Goal: Task Accomplishment & Management: Complete application form

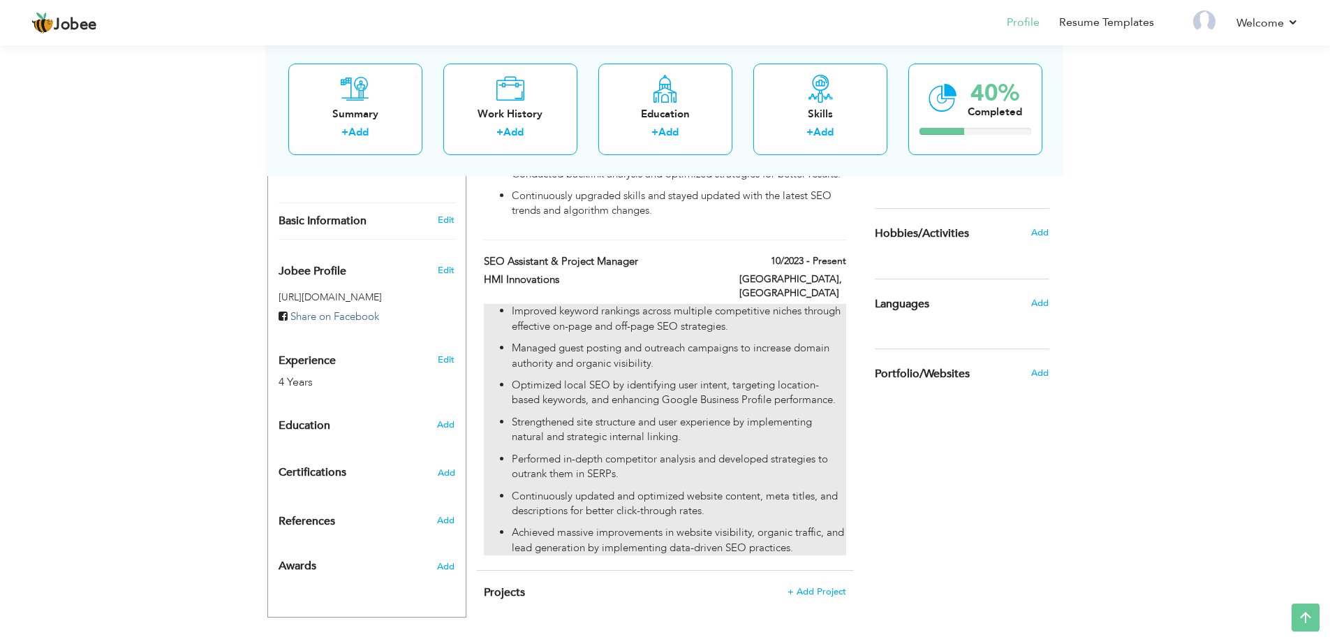
scroll to position [389, 0]
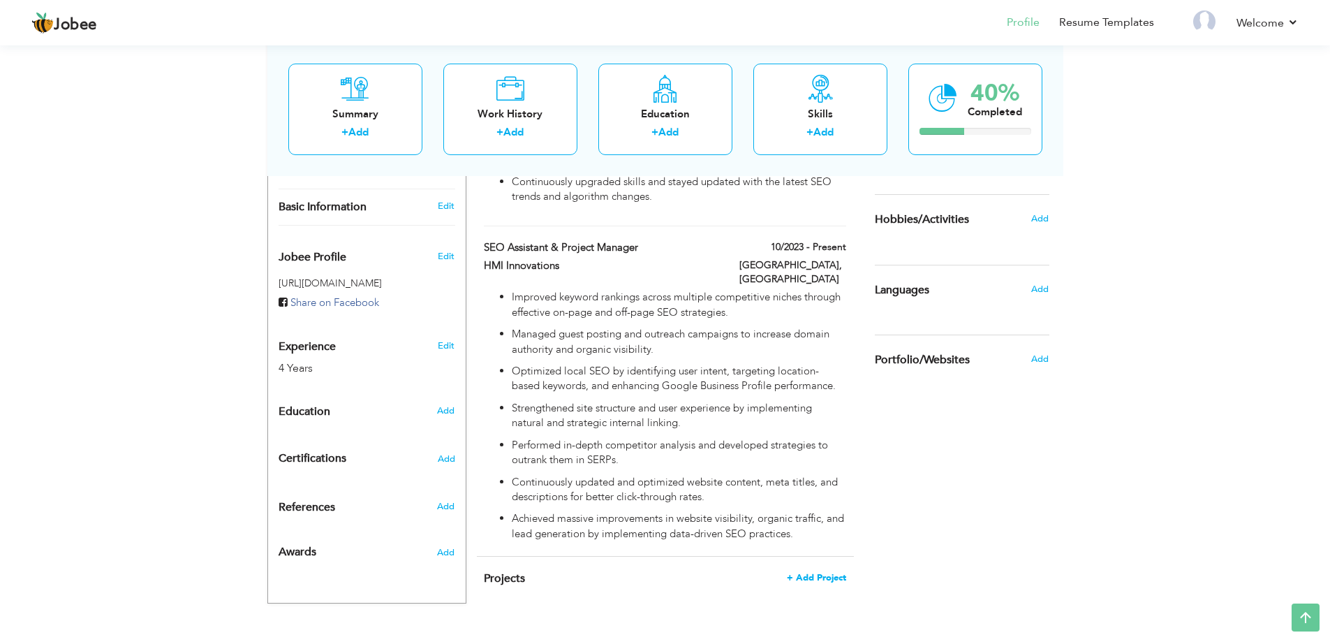
click at [840, 573] on span "+ Add Project" at bounding box center [816, 578] width 59 height 10
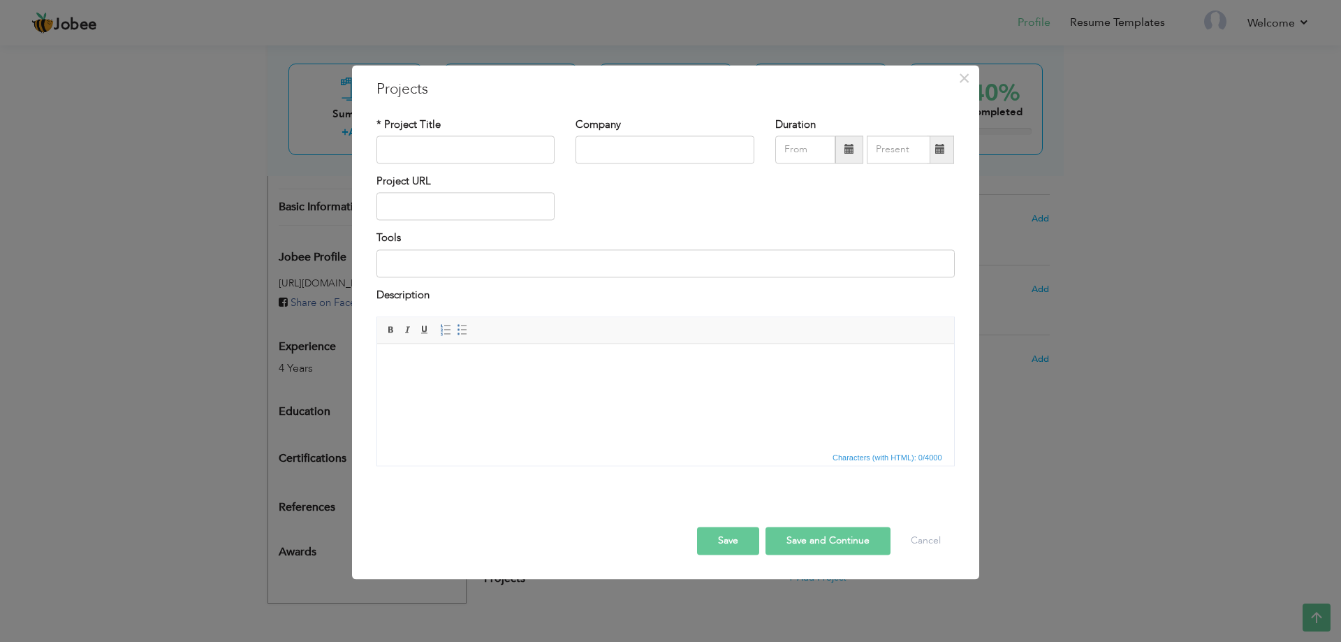
click at [637, 386] on html at bounding box center [664, 365] width 577 height 43
click at [964, 78] on span "×" at bounding box center [964, 78] width 12 height 25
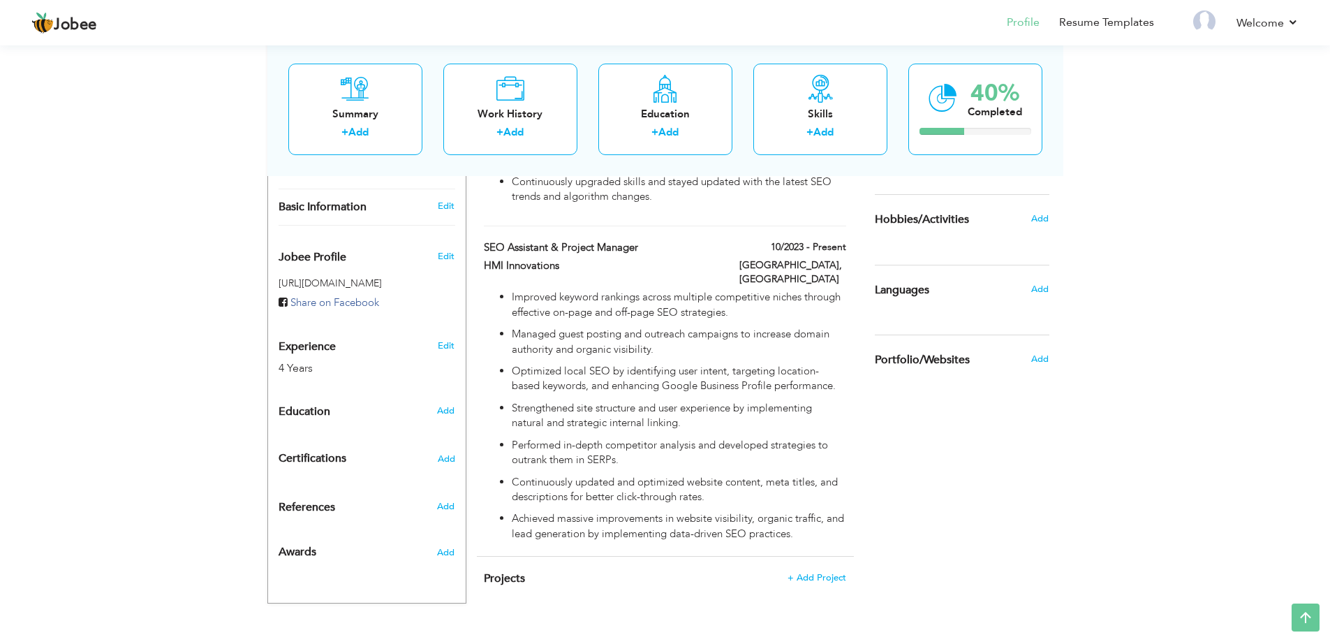
click at [74, 87] on div "View Resume Export PDF Profile Summary Public Link Experience Education Awards …" at bounding box center [665, 150] width 1330 height 994
click at [807, 573] on span "+ Add Project" at bounding box center [816, 578] width 59 height 10
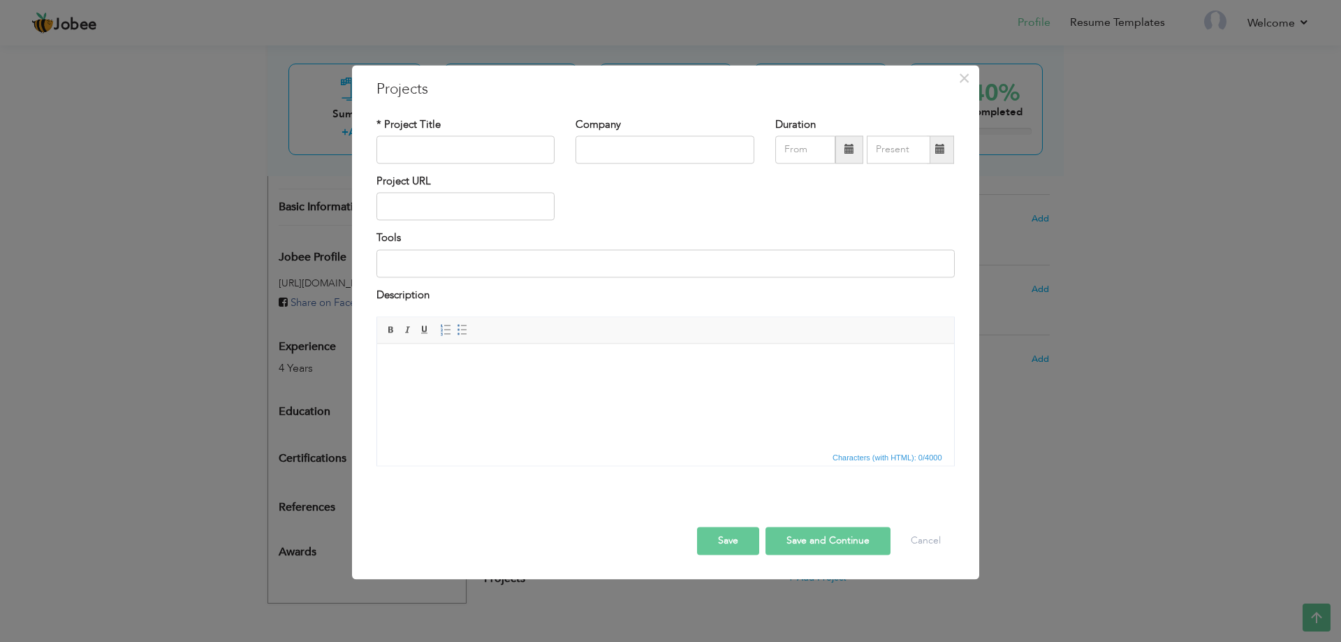
click at [563, 386] on html at bounding box center [664, 365] width 577 height 43
drag, startPoint x: 426, startPoint y: 146, endPoint x: 433, endPoint y: 152, distance: 8.9
click at [426, 146] on input "text" at bounding box center [465, 149] width 179 height 28
type input "GMT Home Services"
click at [639, 157] on input "text" at bounding box center [664, 149] width 179 height 28
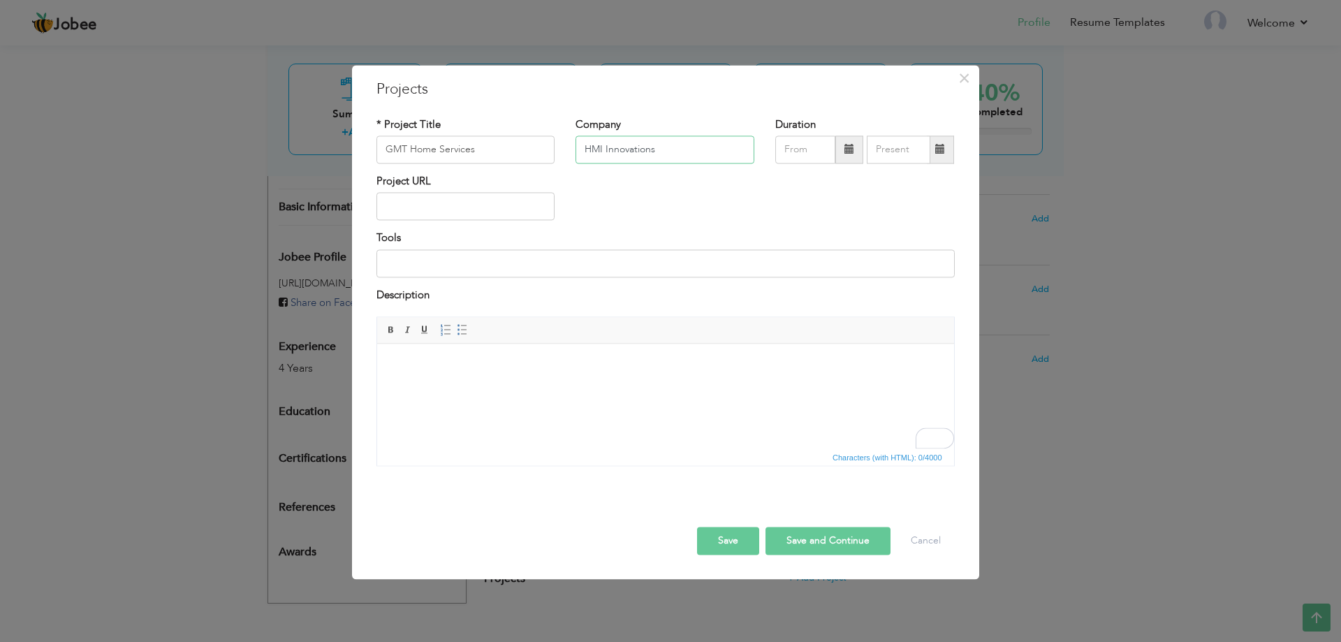
type input "HMI Innovations"
click at [459, 208] on input "text" at bounding box center [465, 207] width 179 height 28
paste input "[URL][DOMAIN_NAME]"
type input "[URL][DOMAIN_NAME]"
click at [657, 207] on div "Project URL [URL][DOMAIN_NAME]" at bounding box center [665, 202] width 599 height 57
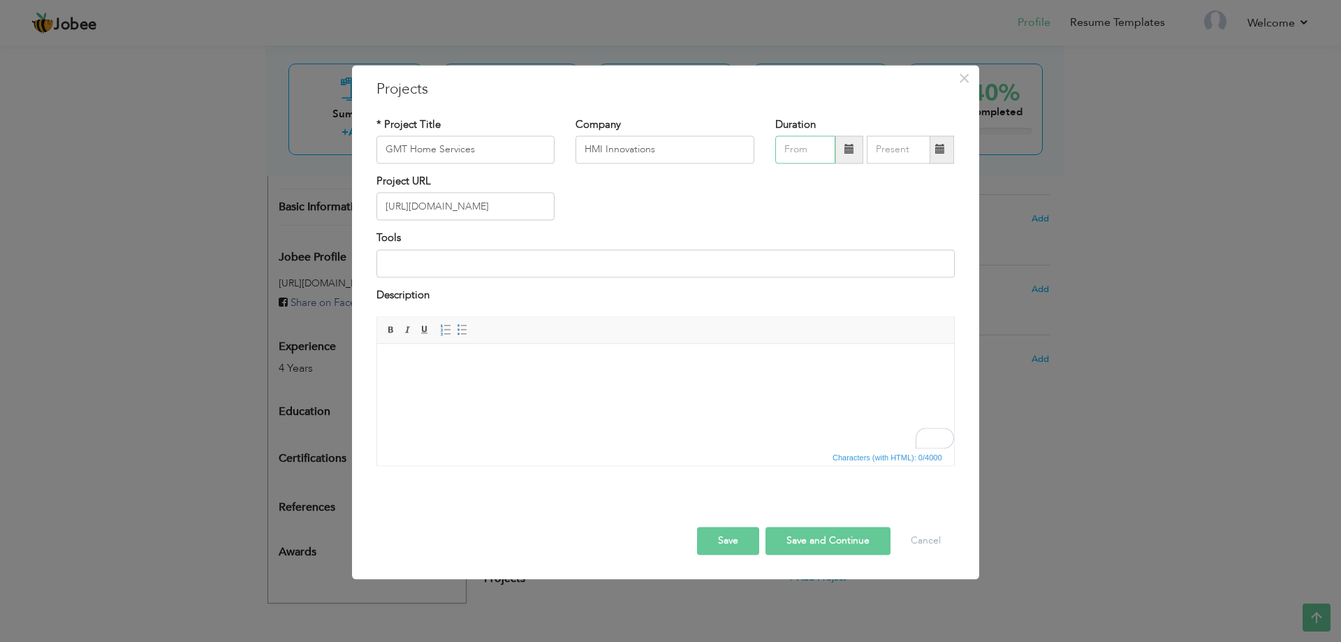
click at [790, 153] on input "text" at bounding box center [805, 149] width 60 height 28
drag, startPoint x: 792, startPoint y: 87, endPoint x: 772, endPoint y: 89, distance: 20.4
click at [768, 89] on h3 "Projects" at bounding box center [665, 89] width 578 height 21
click at [966, 81] on span "×" at bounding box center [964, 78] width 12 height 25
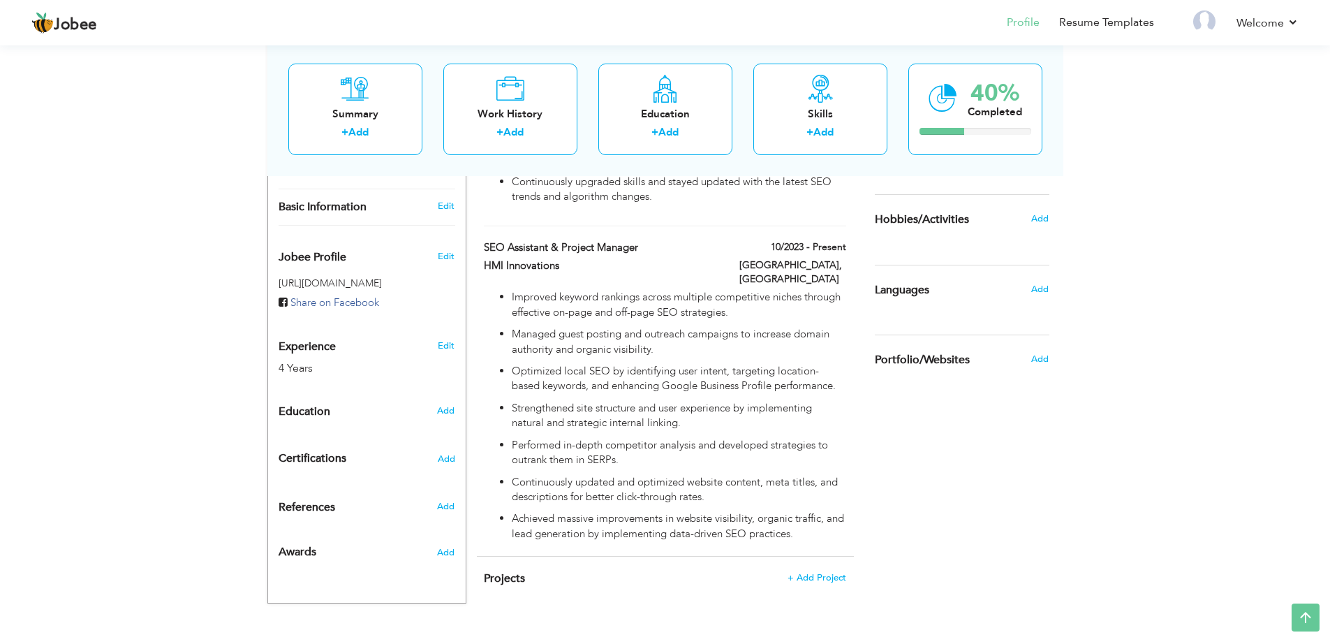
click at [803, 571] on h4 "Projects + Add Project" at bounding box center [665, 578] width 362 height 14
click at [805, 573] on span "+ Add Project" at bounding box center [816, 578] width 59 height 10
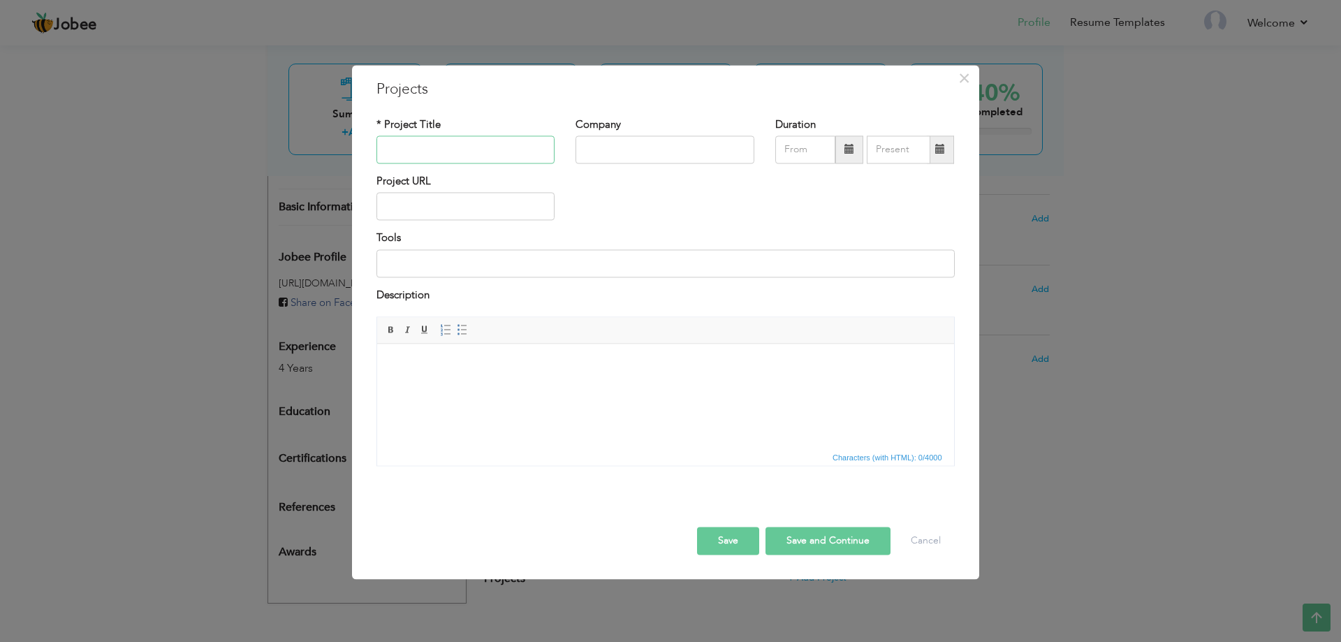
click at [474, 140] on input "text" at bounding box center [465, 149] width 179 height 28
type input "GMT Home Services"
click at [606, 152] on input "text" at bounding box center [664, 149] width 179 height 28
type input "HMI Innovations"
click at [492, 212] on input "text" at bounding box center [465, 207] width 179 height 28
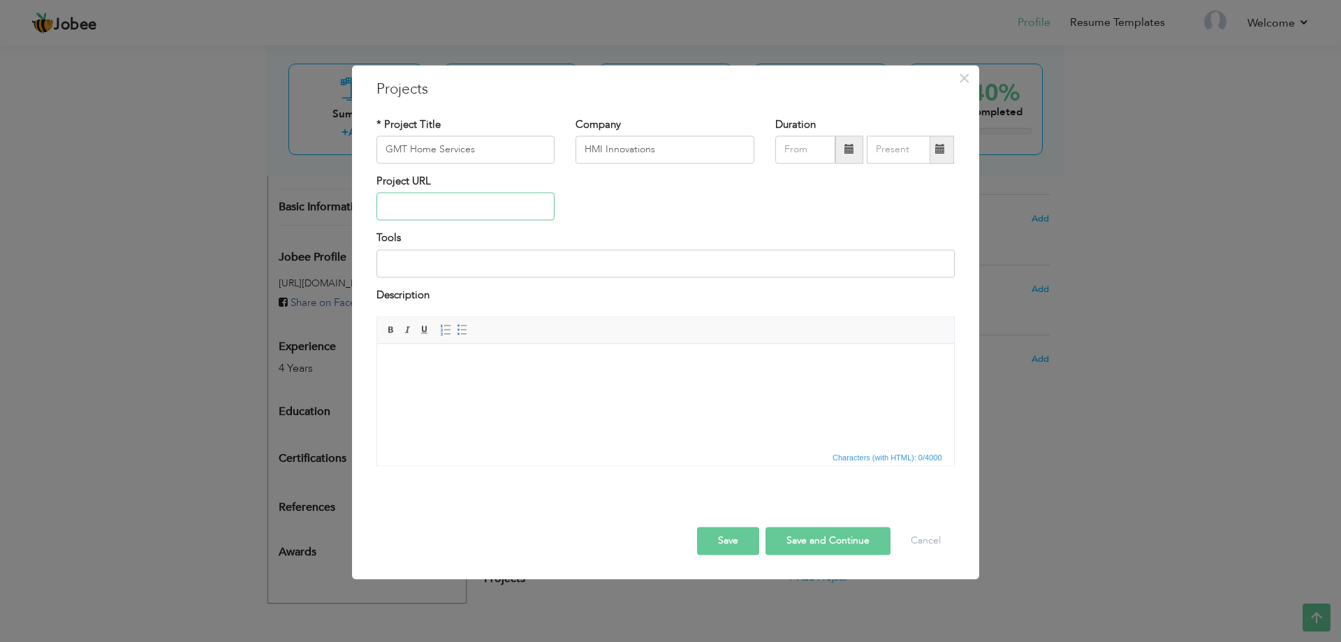
click at [462, 203] on input "text" at bounding box center [465, 207] width 179 height 28
paste input "[URL][DOMAIN_NAME]"
type input "[URL][DOMAIN_NAME]"
click at [799, 154] on input "text" at bounding box center [805, 149] width 60 height 28
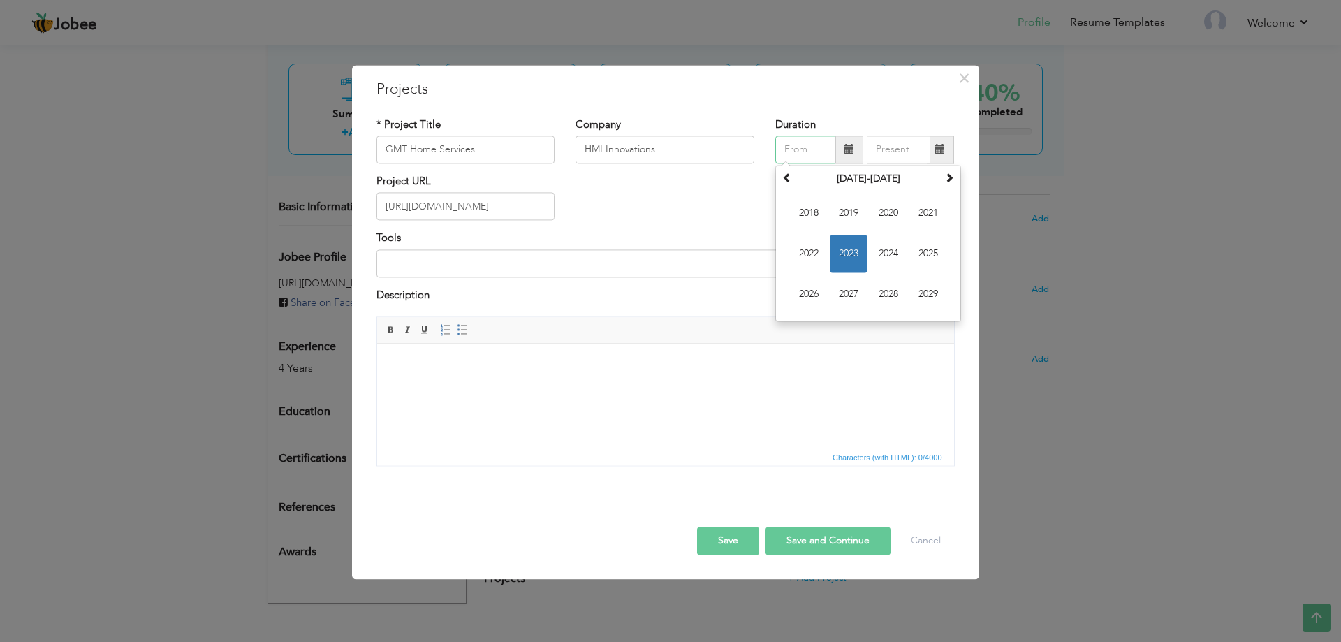
click at [843, 253] on span "2023" at bounding box center [848, 254] width 38 height 38
click at [854, 290] on span "Oct" at bounding box center [848, 294] width 38 height 38
click at [797, 154] on input "10/2023" at bounding box center [805, 149] width 60 height 28
click at [872, 177] on th "2023" at bounding box center [867, 178] width 145 height 21
click at [927, 251] on span "2025" at bounding box center [928, 254] width 38 height 38
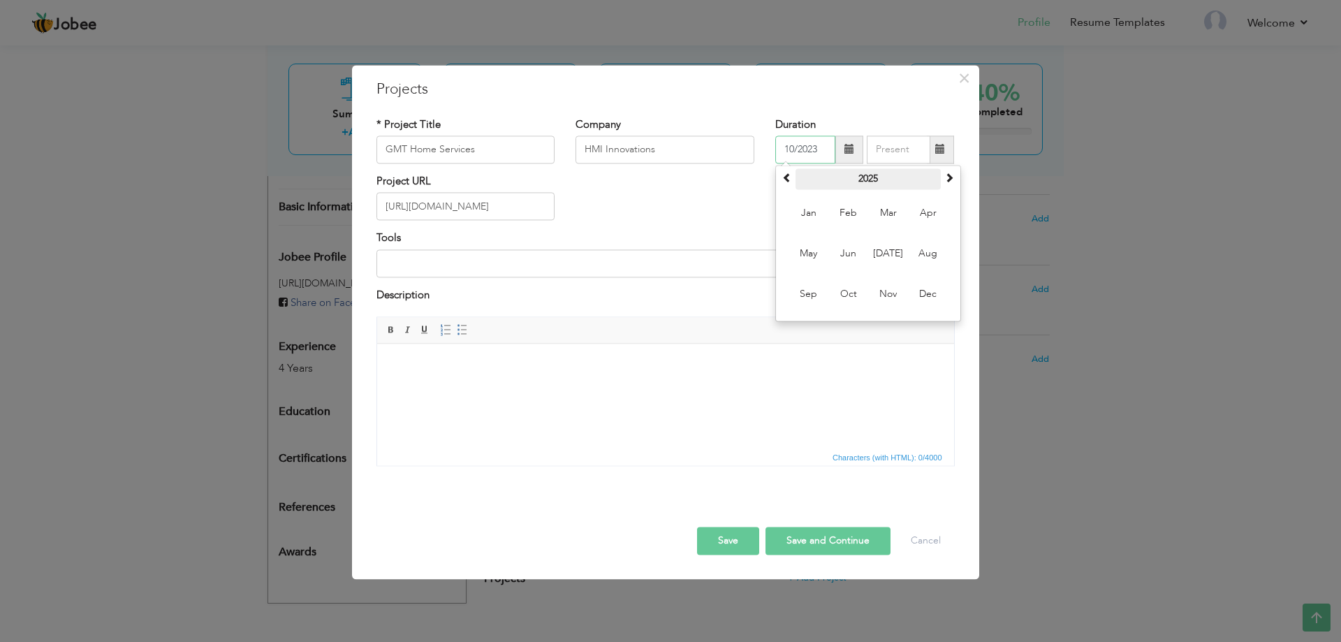
click at [862, 182] on th "2025" at bounding box center [867, 178] width 145 height 21
click at [818, 153] on input "10/2023" at bounding box center [805, 149] width 60 height 28
click at [794, 152] on input "10/2025" at bounding box center [805, 149] width 60 height 28
type input "02/2025"
click at [741, 206] on div "Project URL [URL][DOMAIN_NAME]" at bounding box center [665, 202] width 599 height 57
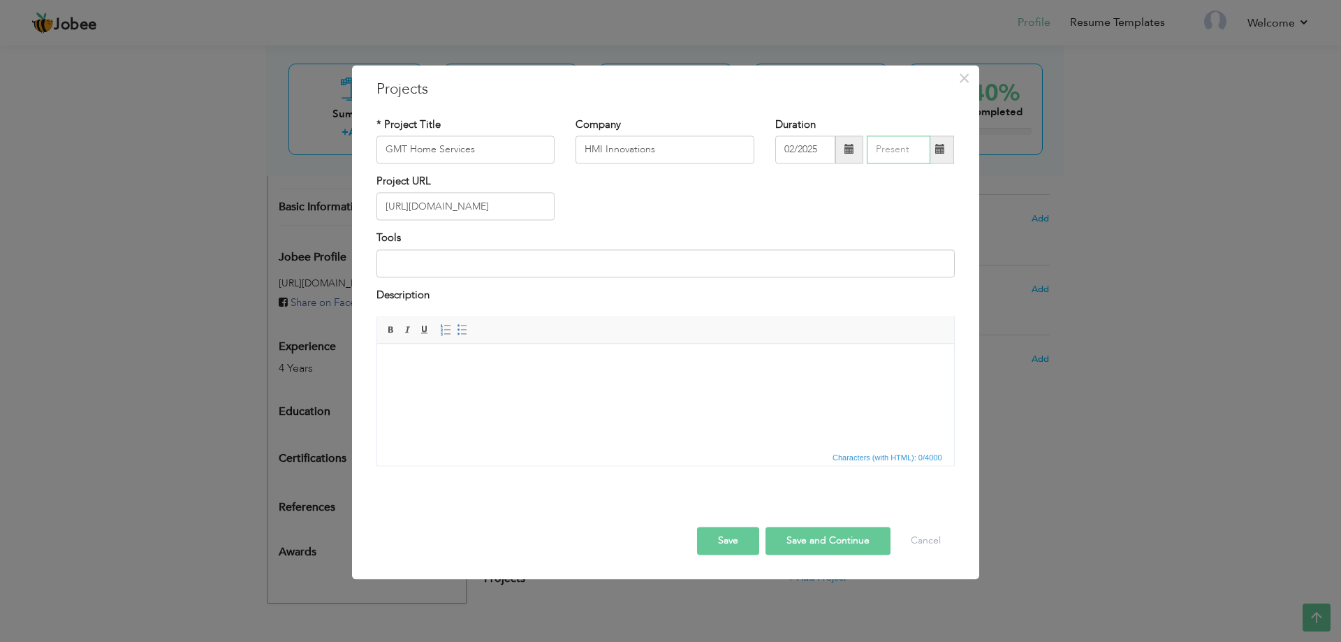
click at [890, 150] on input "text" at bounding box center [898, 149] width 64 height 28
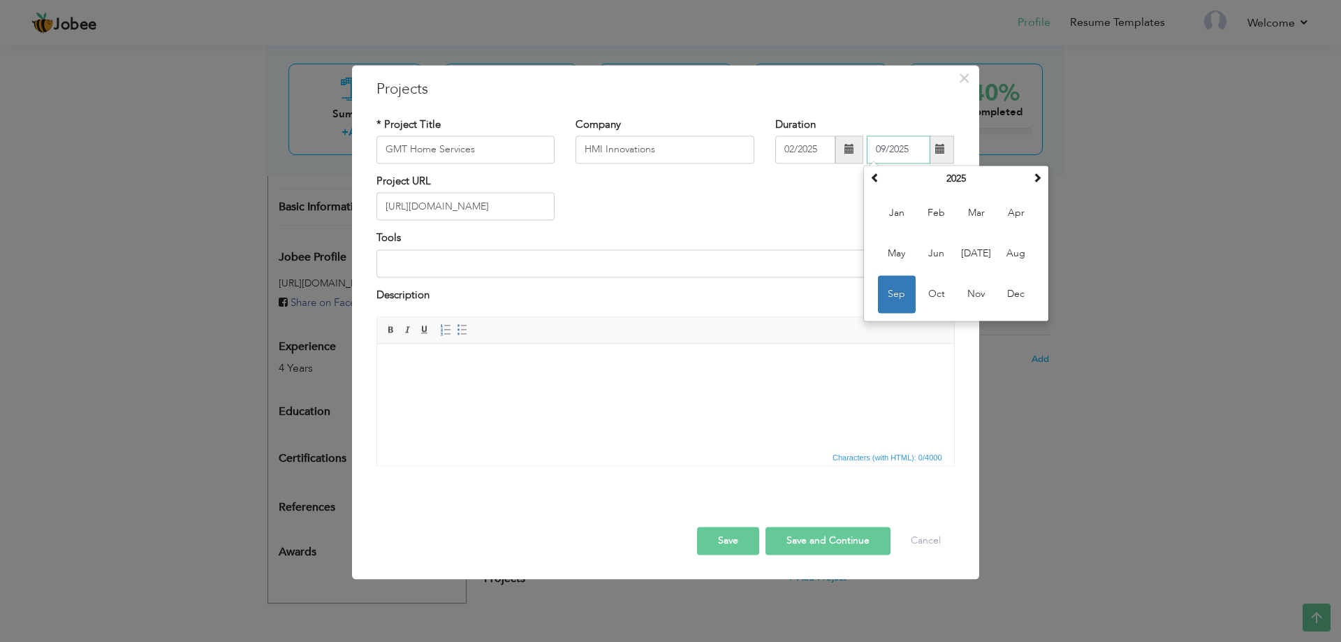
type input "09/2025"
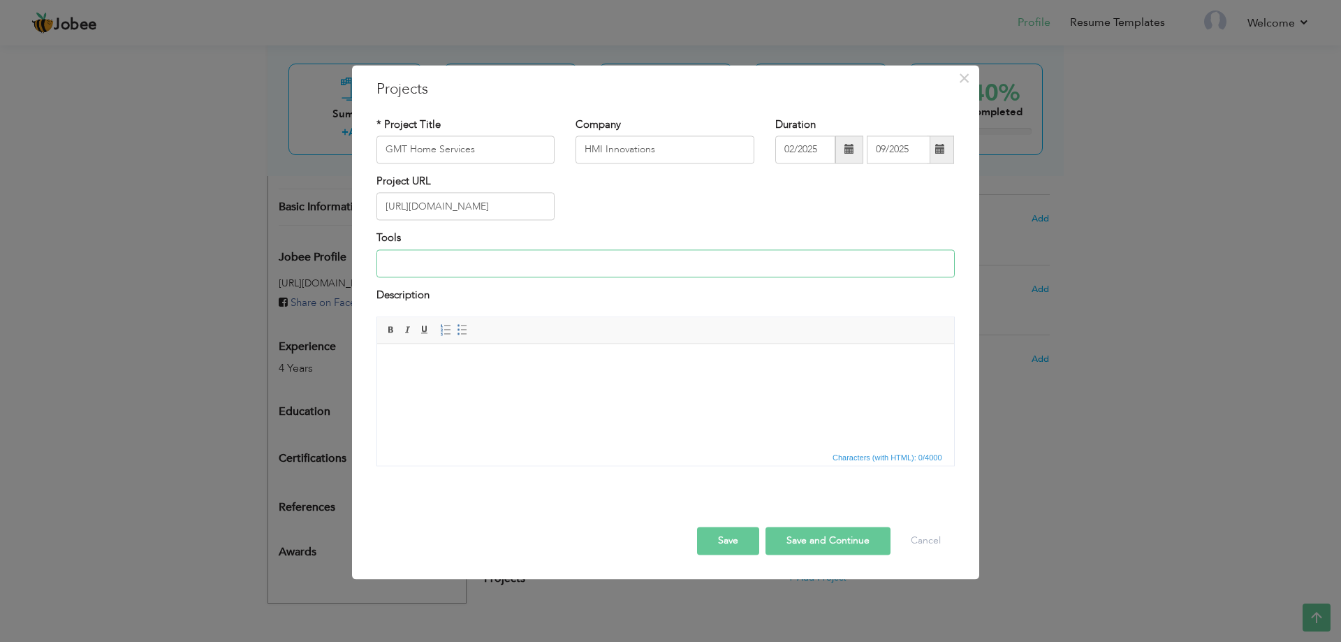
click at [580, 264] on input at bounding box center [665, 263] width 578 height 28
click at [754, 263] on input "Semrush, Google Search Console, Ahref, Yaost, Rank math, Screaming frog, seo su…" at bounding box center [665, 263] width 578 height 28
paste input "Copyscape"
paste input "QuillBot"
type input "Semrush, Google Search Console, Ahref, Yaost, Rank math, Screaming frog, seo qu…"
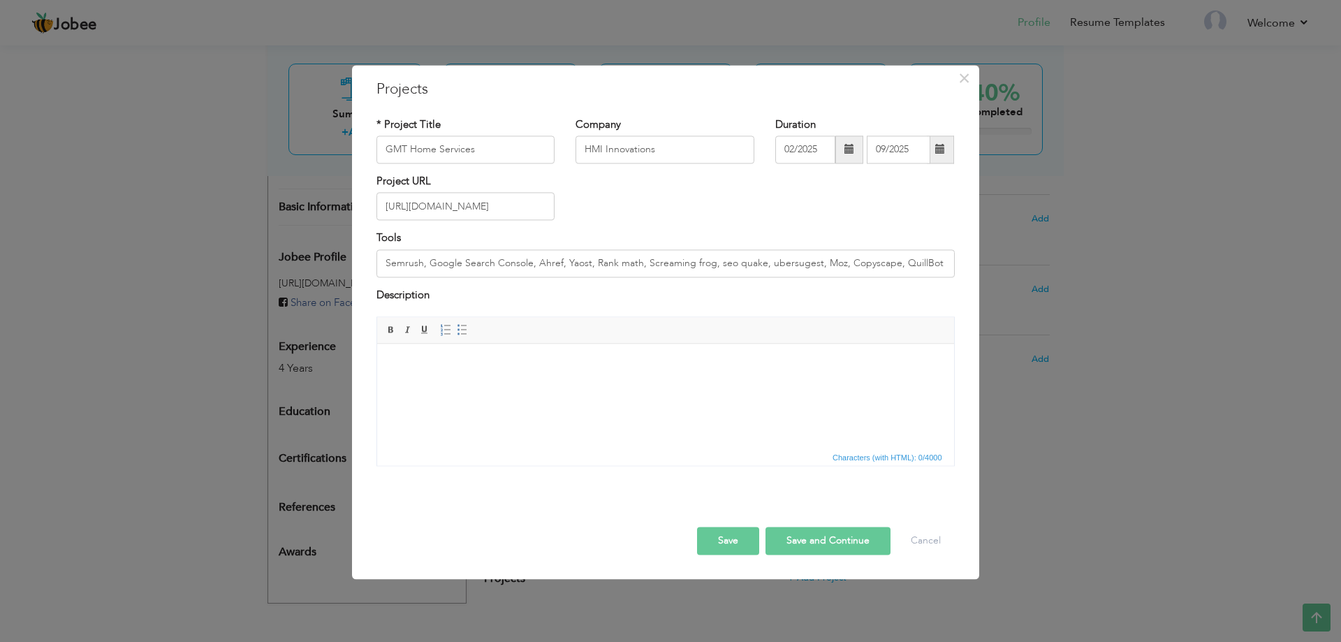
click at [648, 386] on html at bounding box center [664, 365] width 577 height 43
click at [490, 386] on html at bounding box center [664, 365] width 577 height 43
click at [513, 386] on html at bounding box center [664, 365] width 577 height 43
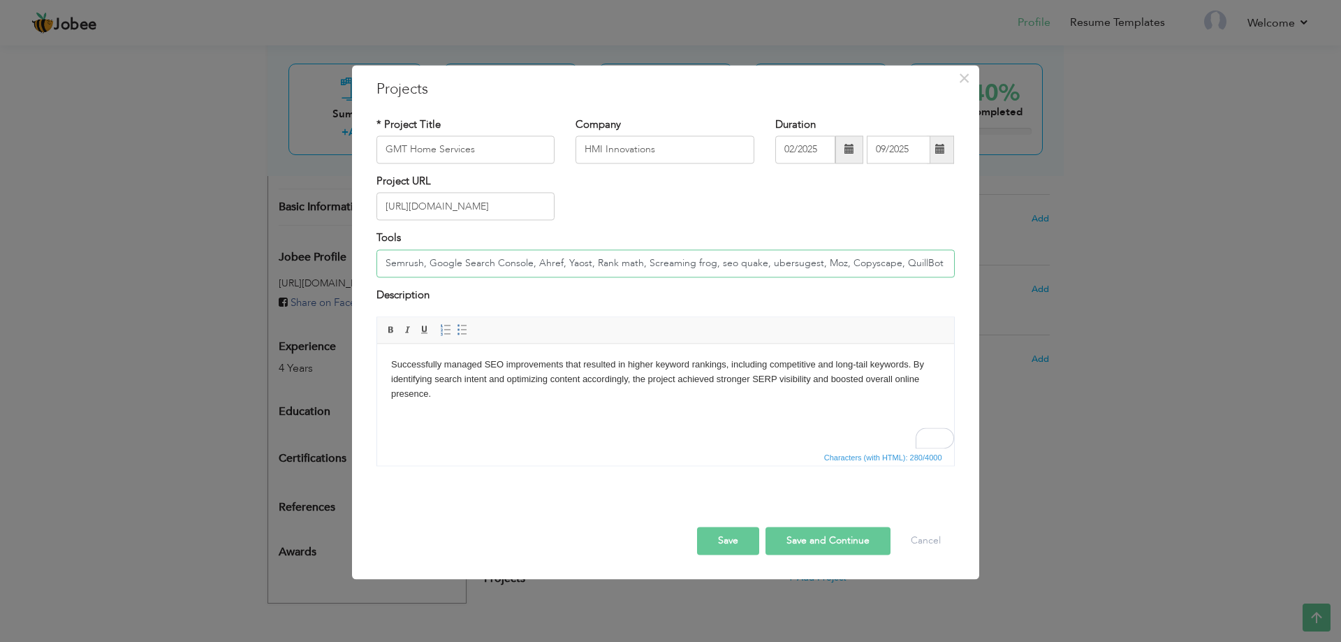
click at [674, 270] on input "Semrush, Google Search Console, Ahref, Yaost, Rank math, Screaming frog, seo qu…" at bounding box center [665, 263] width 578 height 28
click at [732, 540] on button "Save" at bounding box center [728, 541] width 62 height 28
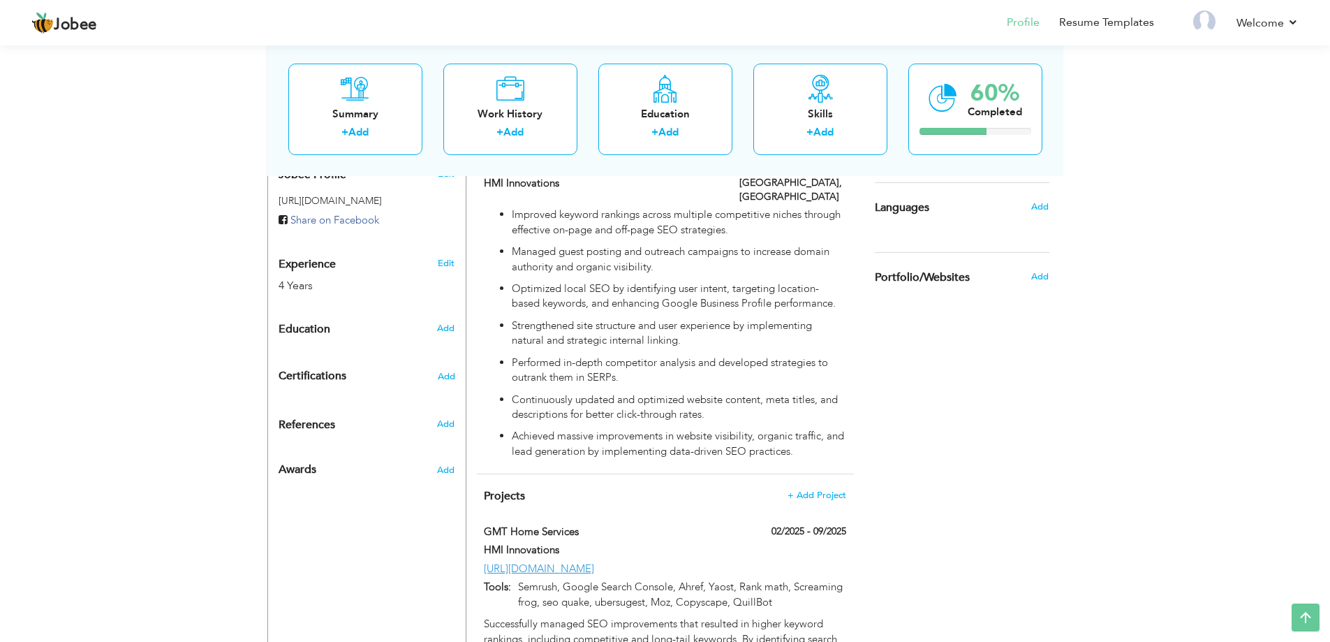
scroll to position [548, 0]
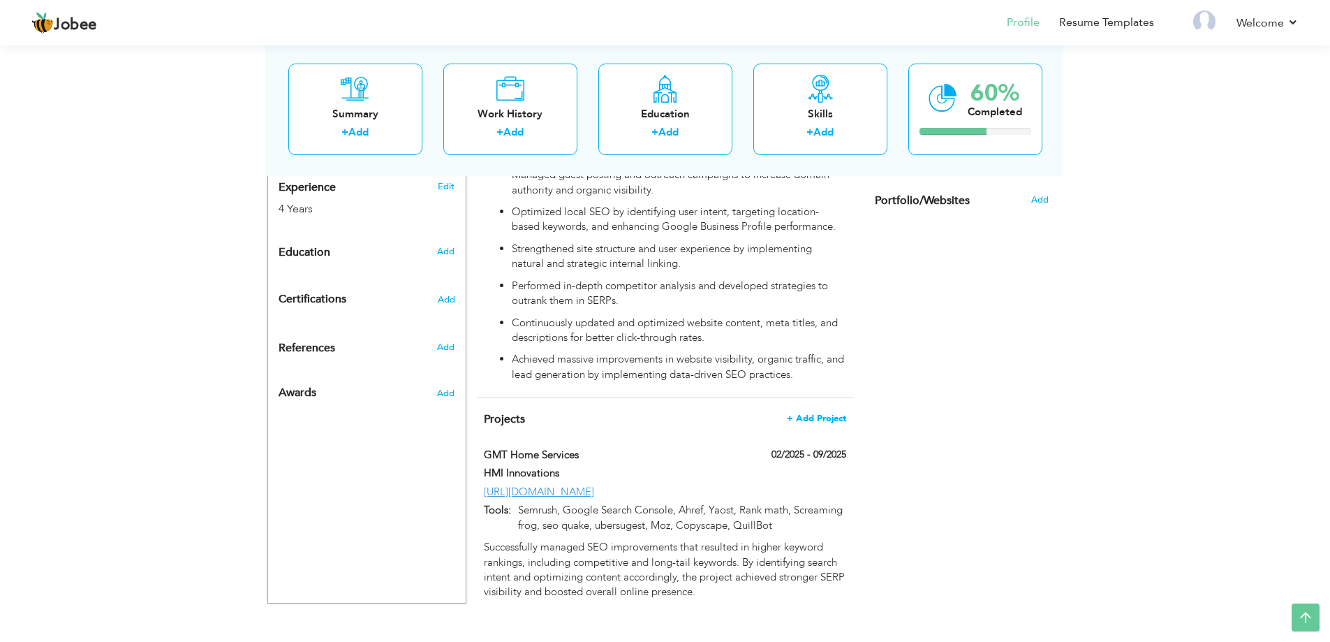
click at [827, 413] on span "+ Add Project" at bounding box center [816, 418] width 59 height 10
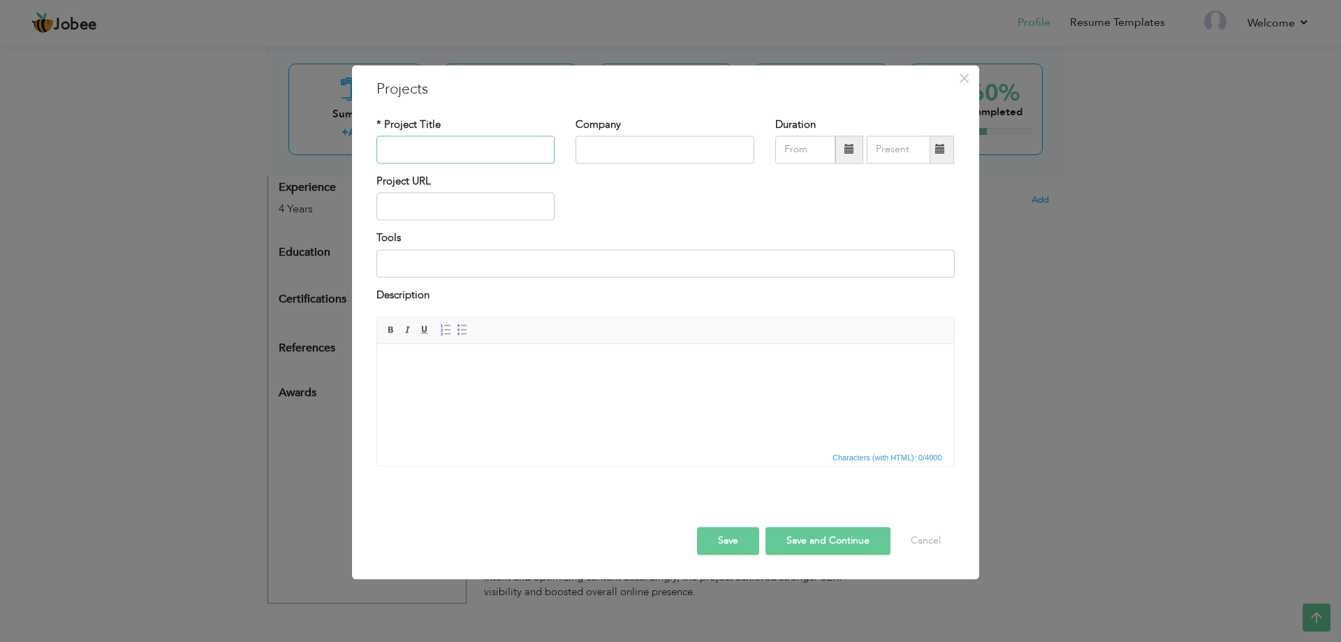
click at [441, 143] on input "text" at bounding box center [465, 149] width 179 height 28
type input "K"
type input "King Wireless and Repair"
click at [592, 152] on input "text" at bounding box center [664, 149] width 179 height 28
type input "Crysto Technologies"
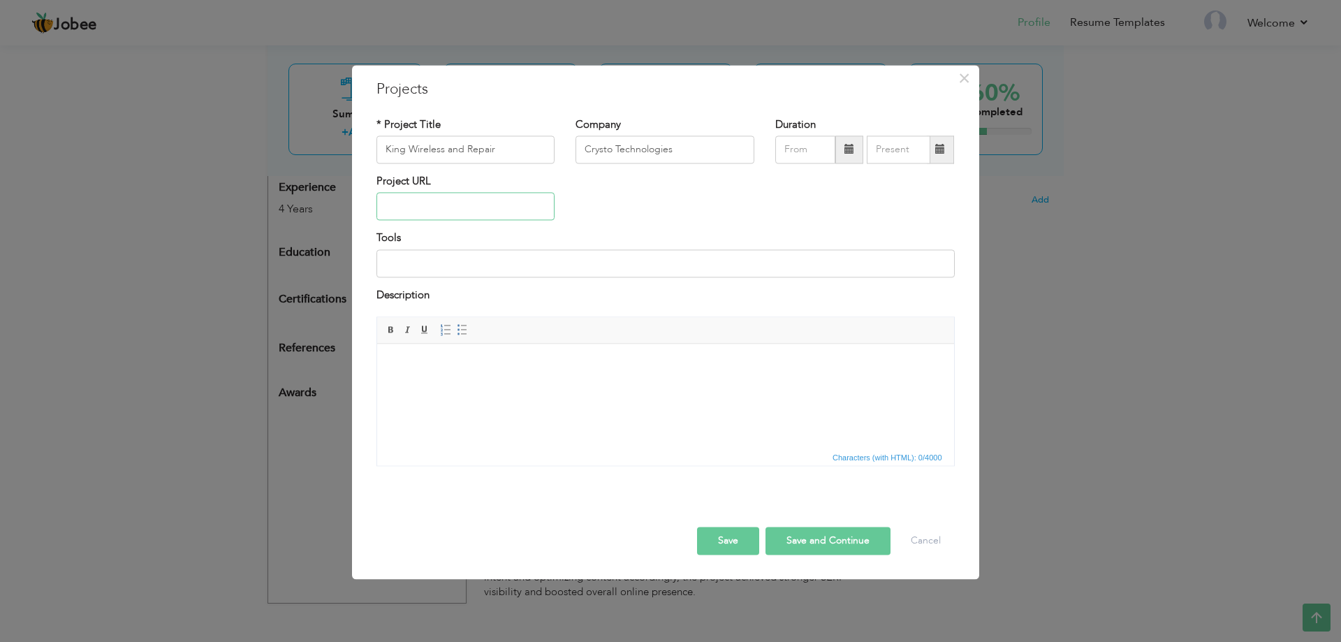
click at [482, 207] on input "text" at bounding box center [465, 207] width 179 height 28
click at [515, 147] on input "King Wireless and Repair" at bounding box center [465, 149] width 179 height 28
click at [693, 152] on input "Crysto Technologies" at bounding box center [664, 149] width 179 height 28
click at [964, 71] on span "×" at bounding box center [964, 78] width 12 height 25
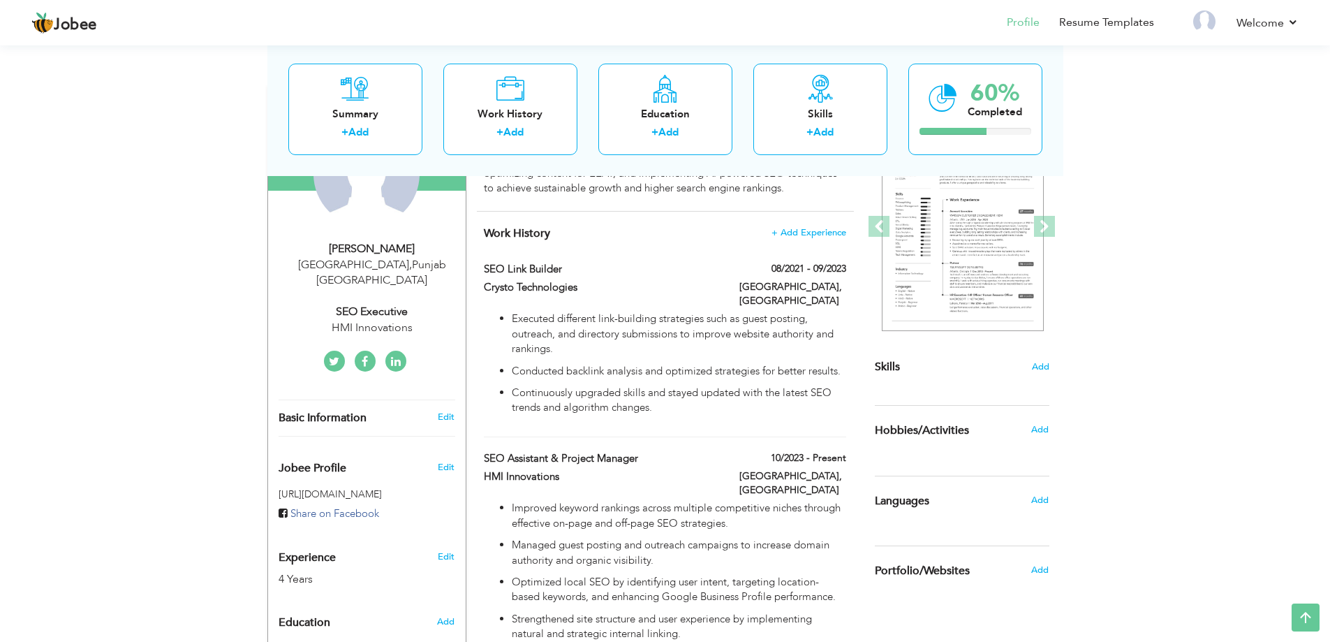
scroll to position [199, 0]
